Goal: Task Accomplishment & Management: Use online tool/utility

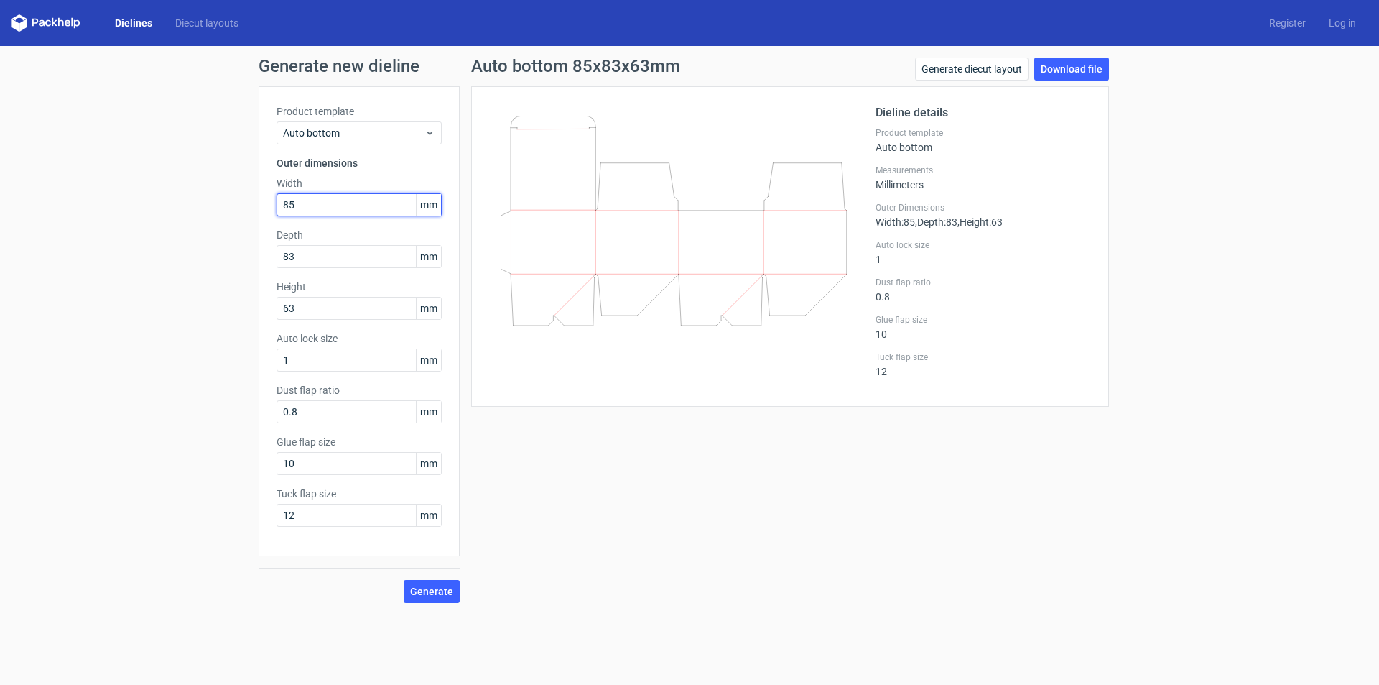
click at [313, 194] on input "85" at bounding box center [359, 204] width 165 height 23
type input "125"
type input "120"
type input "81"
type input "12"
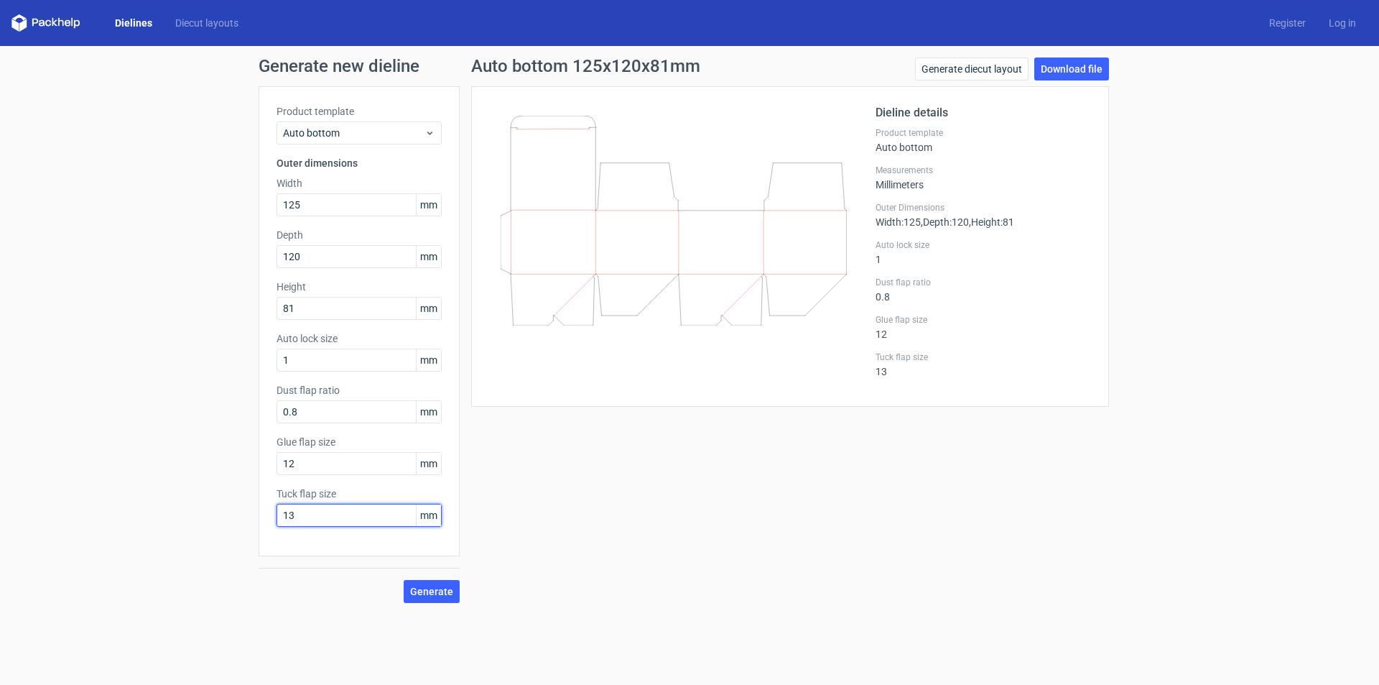
type input "13"
click at [434, 592] on span "Generate" at bounding box center [431, 591] width 43 height 10
click at [1085, 72] on link "Download file" at bounding box center [1071, 68] width 75 height 23
click at [308, 201] on input "125" at bounding box center [359, 204] width 165 height 23
type input "146"
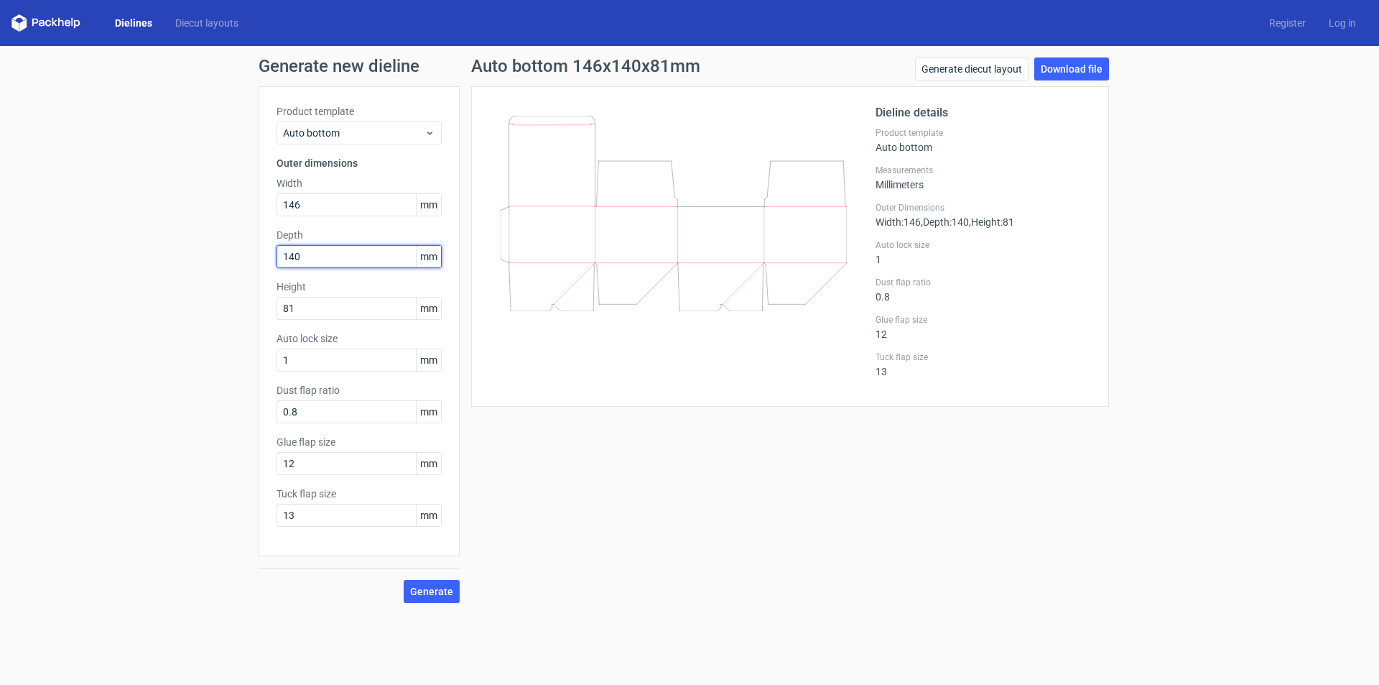
type input "140"
type input "90"
click at [312, 515] on input "13" at bounding box center [359, 515] width 165 height 23
type input "15"
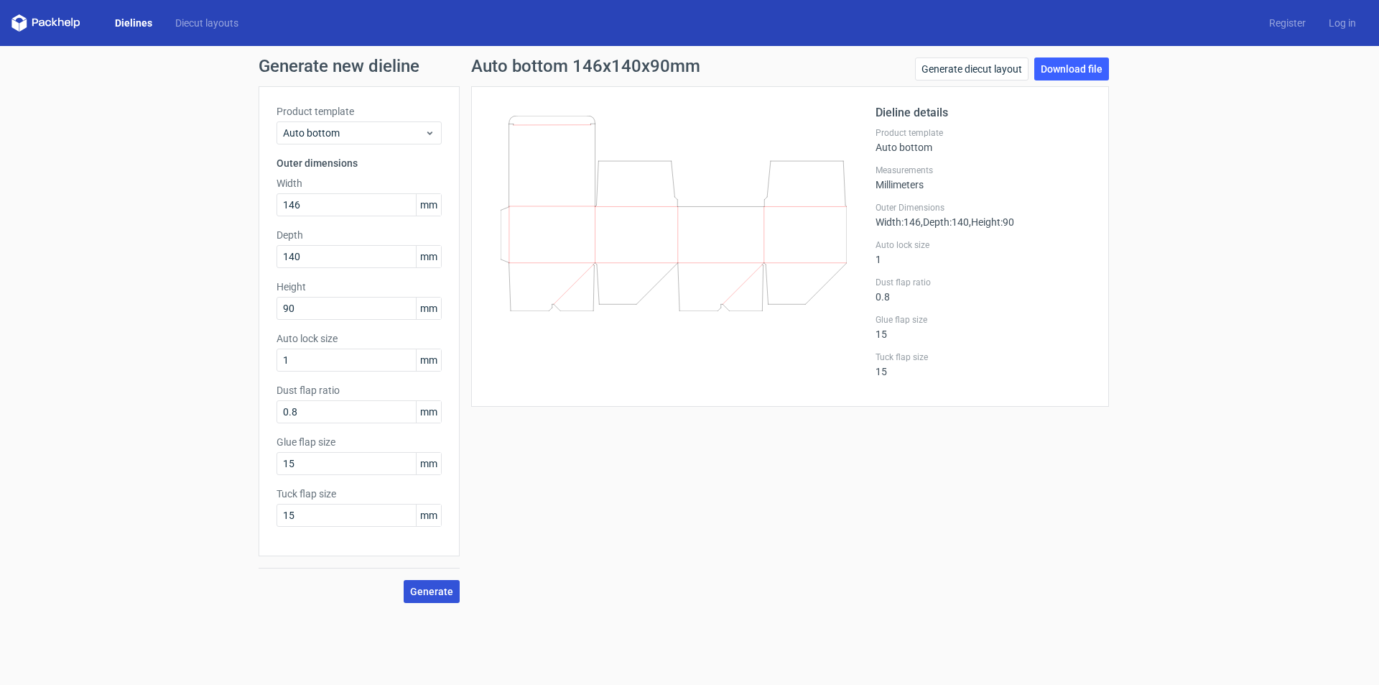
click at [425, 588] on span "Generate" at bounding box center [431, 591] width 43 height 10
click at [1070, 70] on link "Download file" at bounding box center [1071, 68] width 75 height 23
click at [431, 591] on span "Generate" at bounding box center [431, 591] width 43 height 10
click at [1079, 65] on link "Download file" at bounding box center [1071, 68] width 75 height 23
